Goal: Contribute content: Contribute content

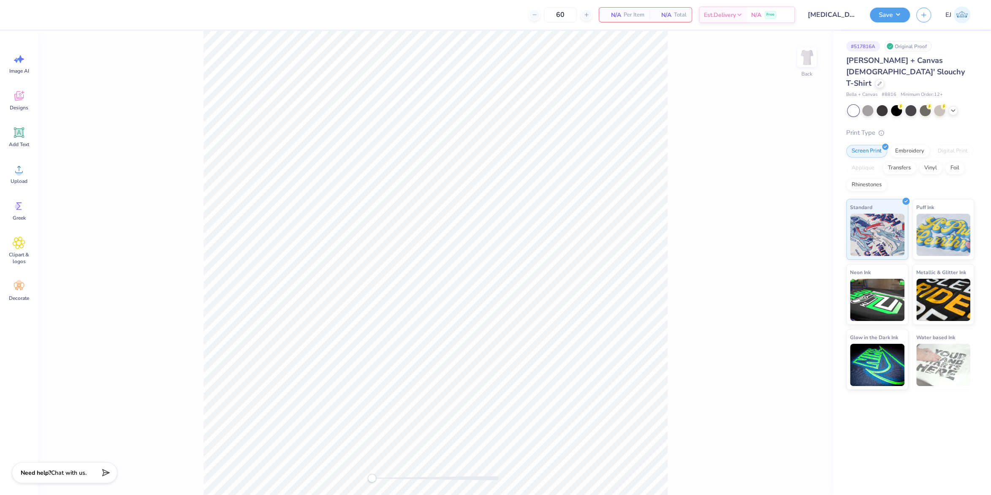
type input "[MEDICAL_DATA] Off the Shoulder Tee"
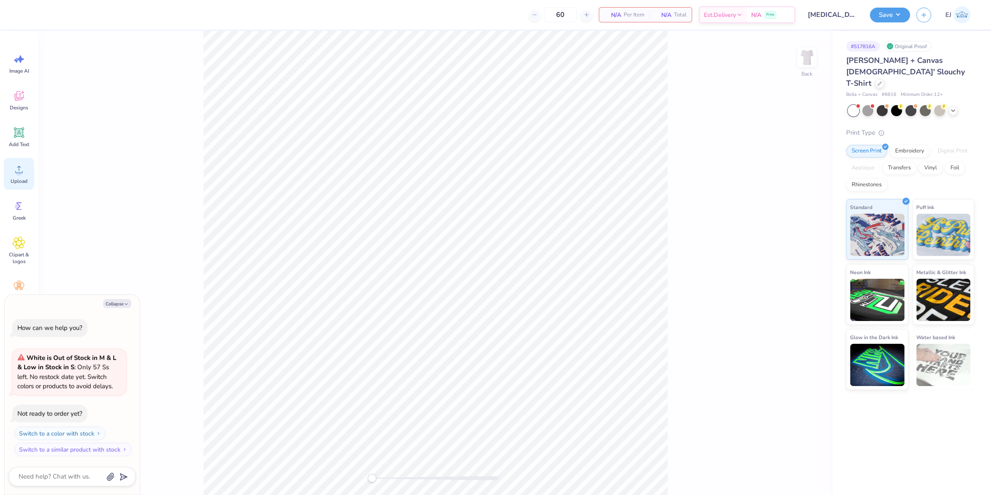
click at [20, 176] on div "Upload" at bounding box center [19, 174] width 30 height 32
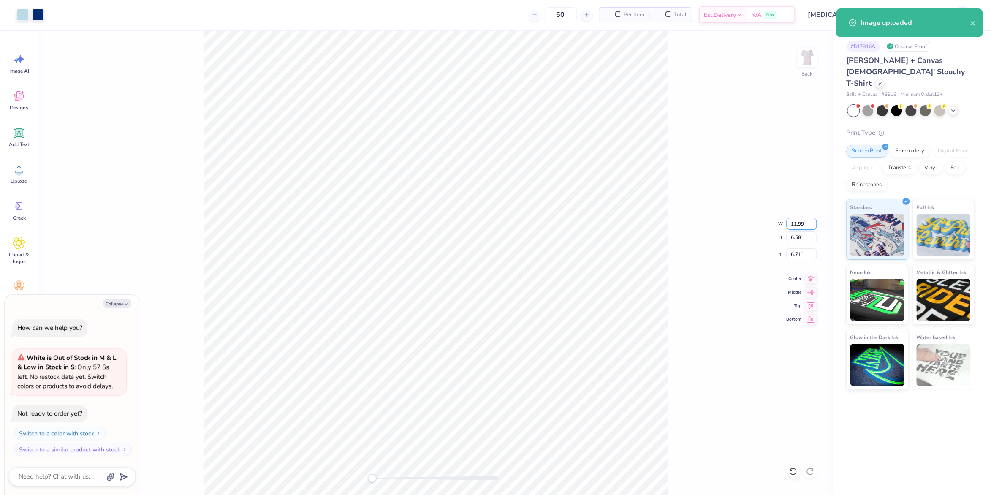
click at [801, 225] on input "11.99" at bounding box center [801, 224] width 30 height 12
type textarea "x"
type input "7"
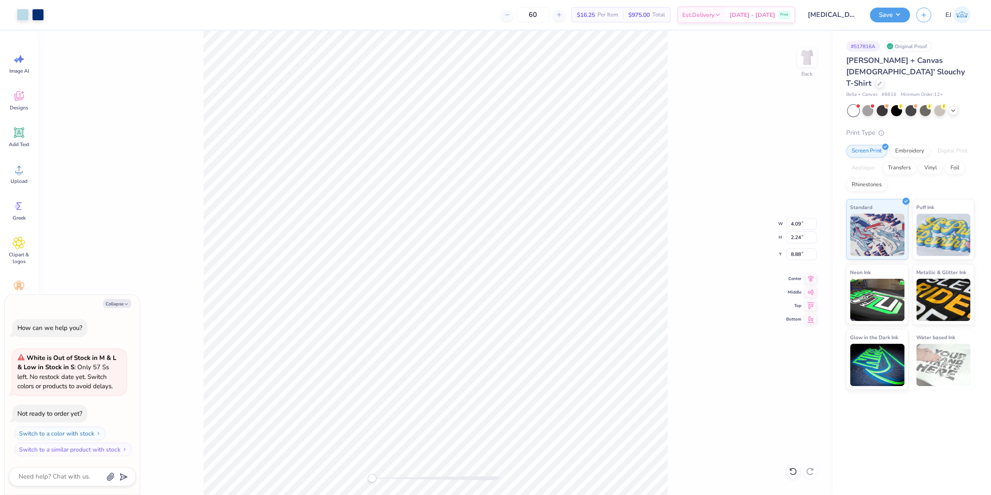
click at [695, 308] on div "Back W 4.09 4.09 " H 2.24 2.24 " Y 8.88 8.88 " Center Middle Top Bottom" at bounding box center [435, 263] width 794 height 464
type textarea "x"
click at [799, 224] on input "11.99" at bounding box center [801, 224] width 30 height 12
type input "7"
click at [806, 276] on icon at bounding box center [811, 277] width 12 height 10
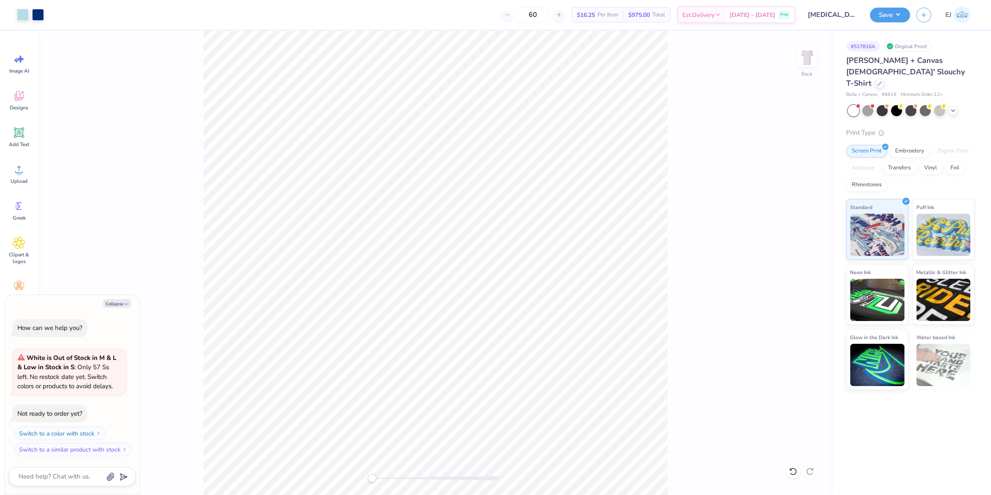
type textarea "x"
click at [800, 252] on input "2.11" at bounding box center [801, 254] width 30 height 12
type input "2"
click at [661, 252] on div "Back W 7.99 7.99 " H 4.38 4.38 " Y 2 2 " Center Middle Top Bottom" at bounding box center [435, 263] width 794 height 464
click at [874, 12] on button "Save" at bounding box center [890, 13] width 40 height 15
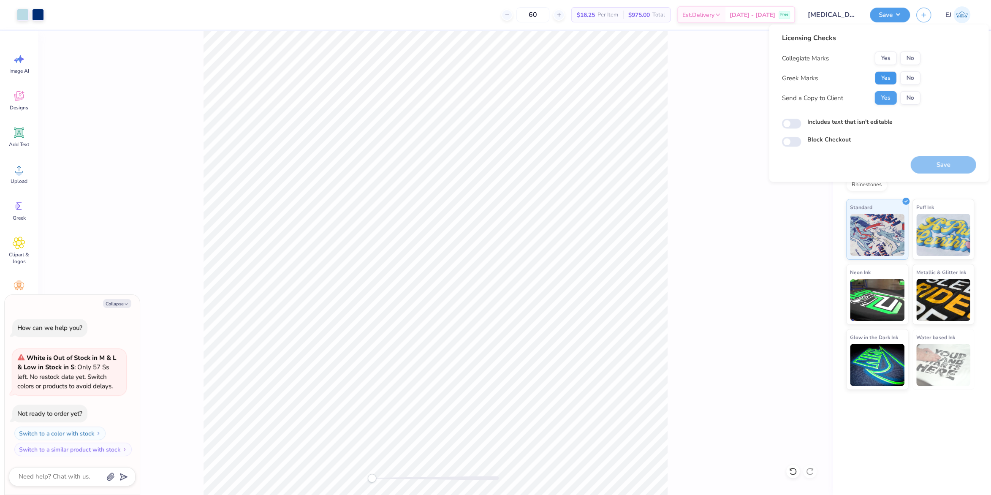
click at [883, 76] on button "Yes" at bounding box center [885, 78] width 22 height 14
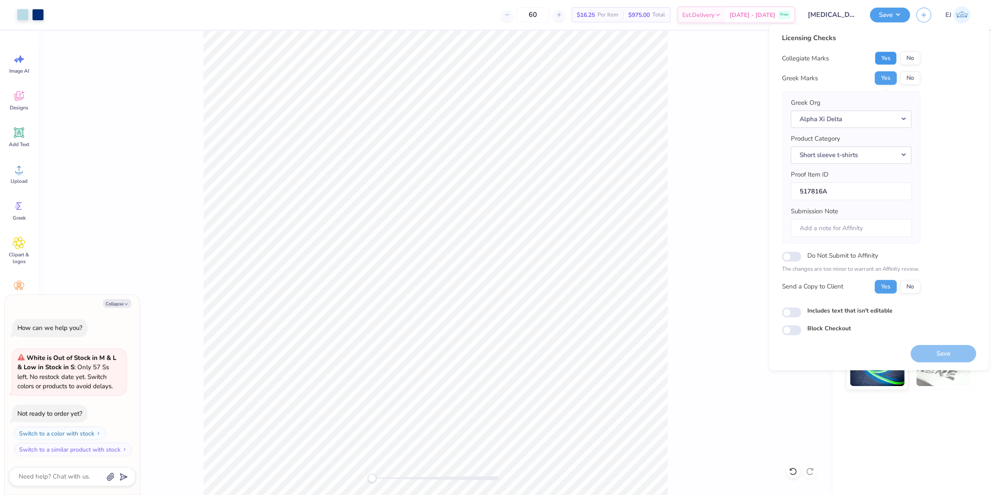
click at [895, 56] on button "Yes" at bounding box center [885, 58] width 22 height 14
click at [900, 57] on button "No" at bounding box center [909, 58] width 20 height 14
click at [948, 352] on button "Save" at bounding box center [942, 352] width 65 height 17
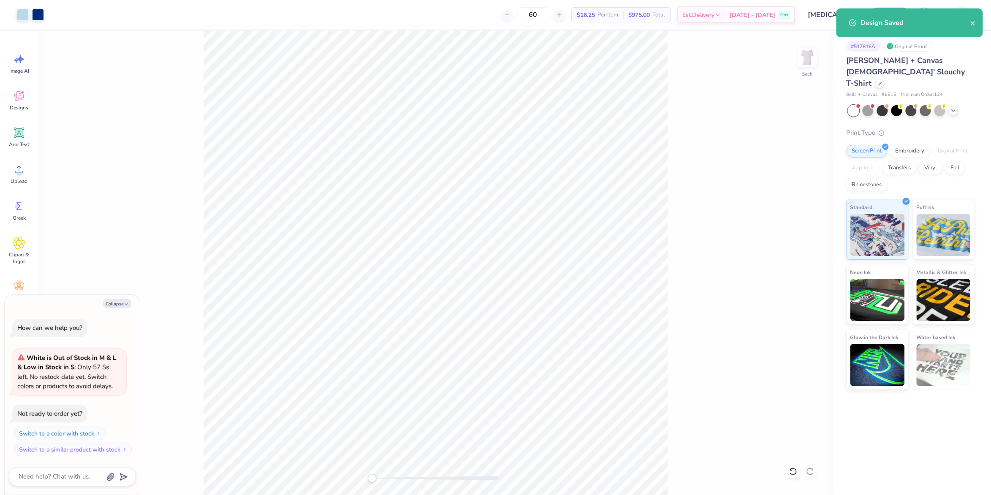
type textarea "x"
